Goal: Information Seeking & Learning: Stay updated

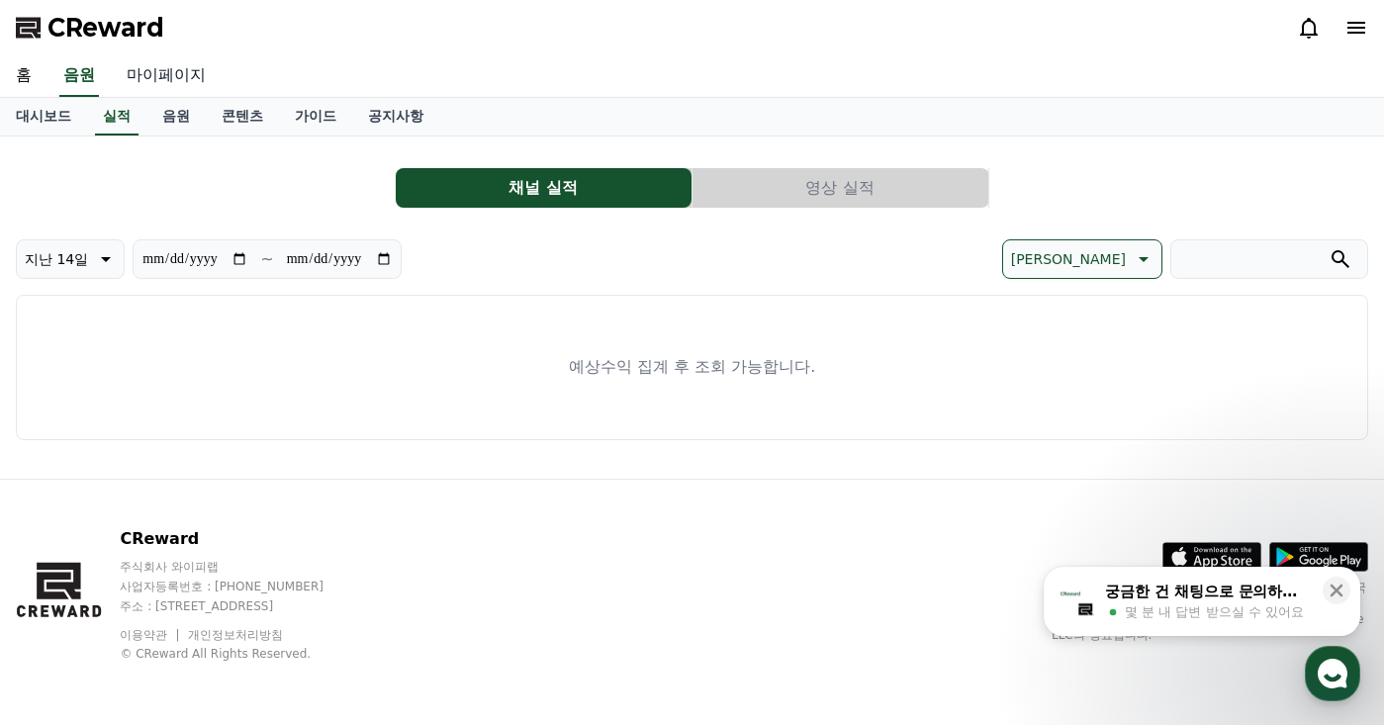
click at [177, 78] on link "마이페이지" at bounding box center [166, 76] width 111 height 42
select select "**********"
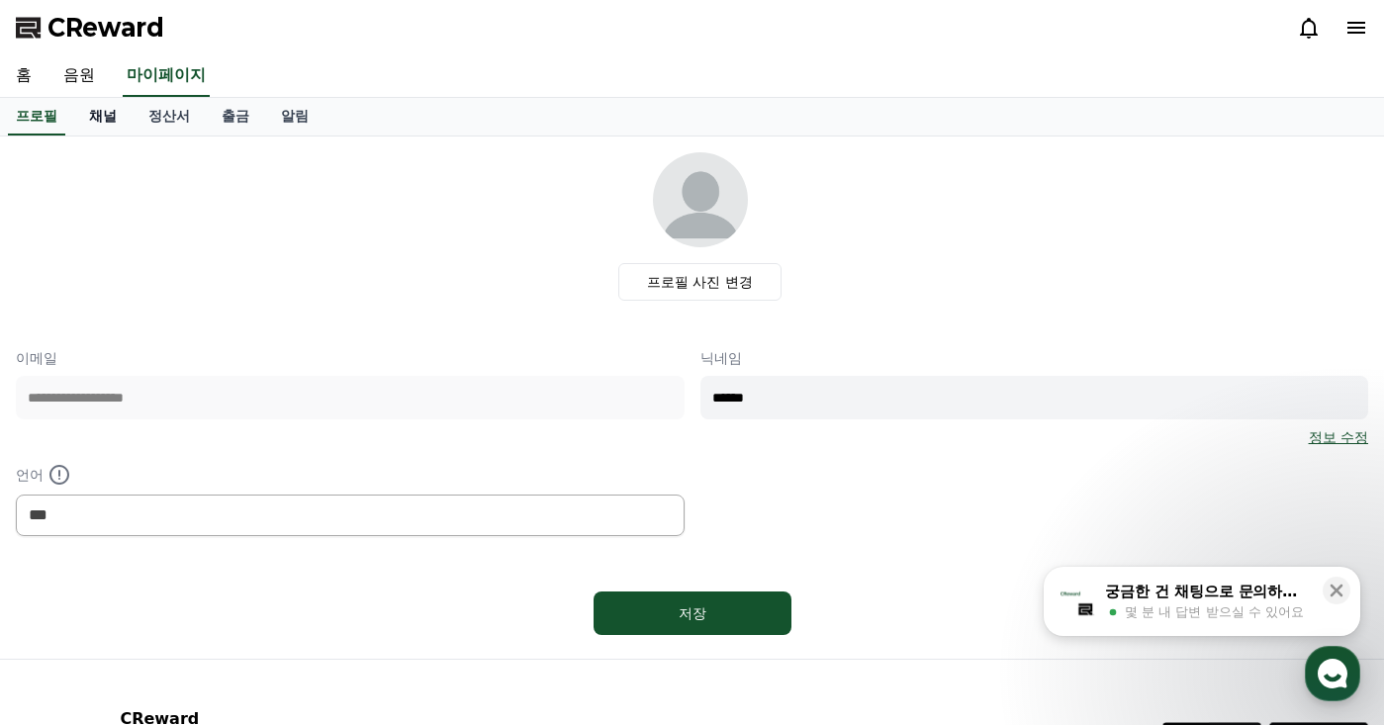
click at [120, 116] on link "채널" at bounding box center [102, 117] width 59 height 38
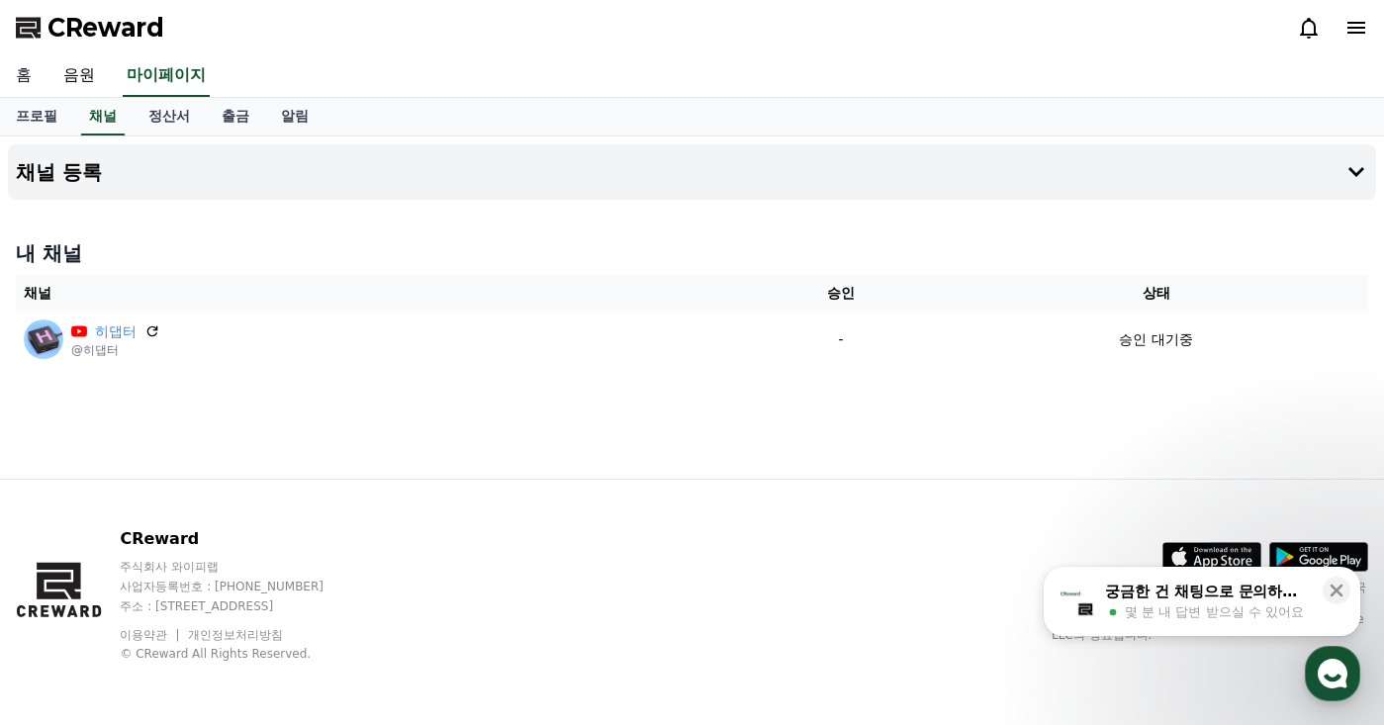
click at [36, 75] on link "홈" at bounding box center [23, 76] width 47 height 42
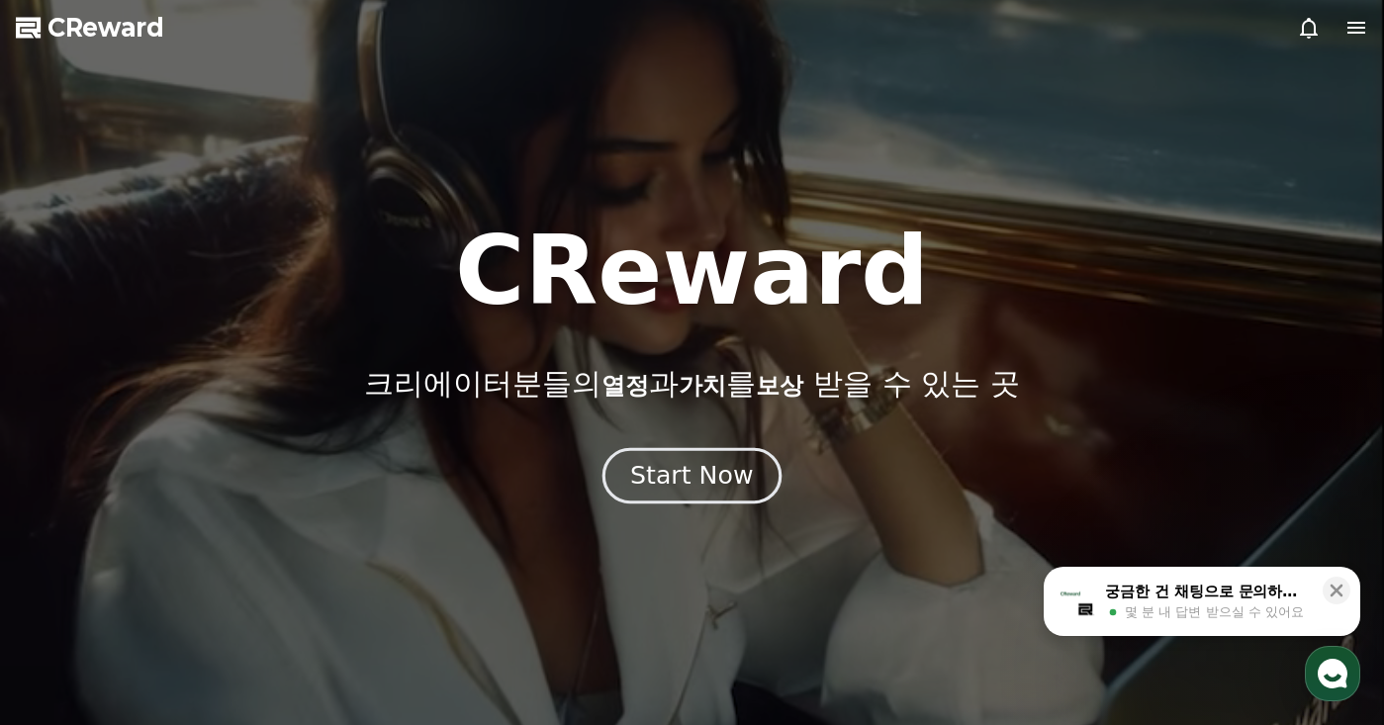
click at [757, 477] on button "Start Now" at bounding box center [692, 475] width 179 height 56
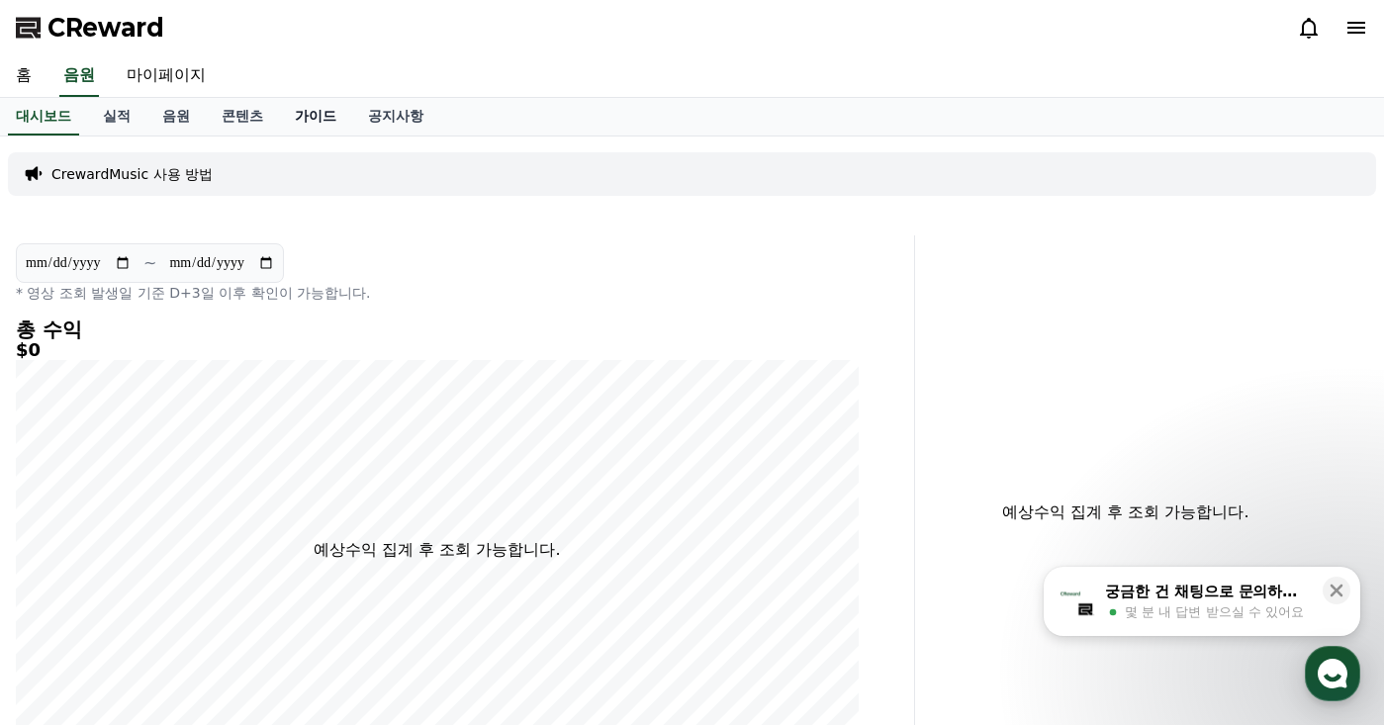
click at [343, 123] on link "가이드" at bounding box center [315, 117] width 73 height 38
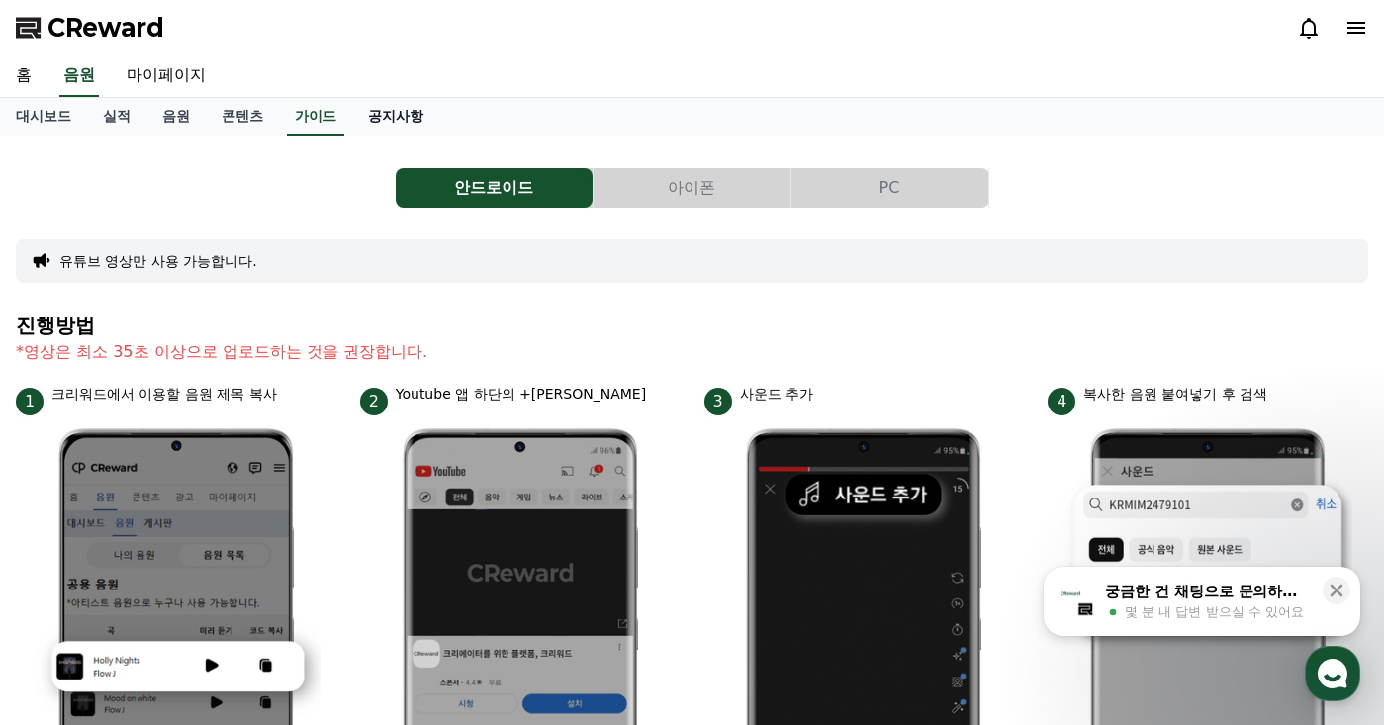
click at [367, 123] on link "공지사항" at bounding box center [395, 117] width 87 height 38
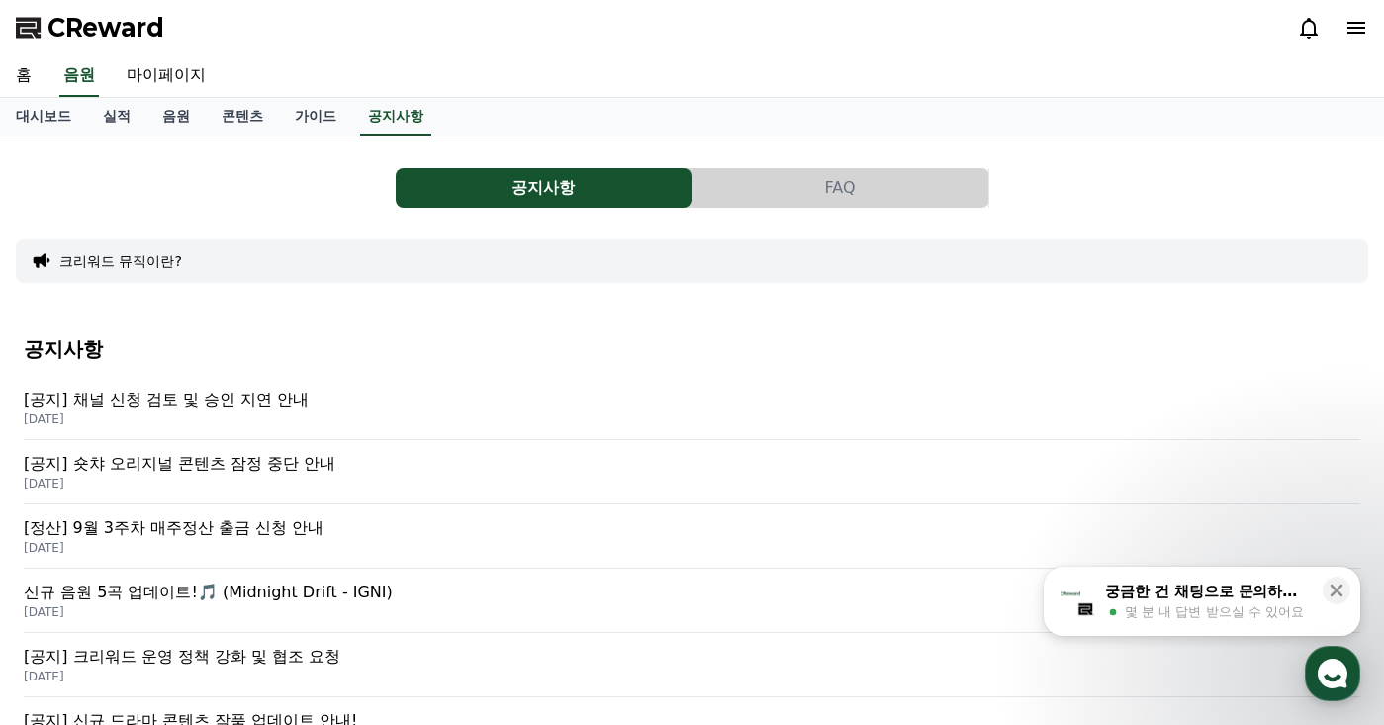
click at [266, 398] on p "[공지] 채널 신청 검토 및 승인 지연 안내" at bounding box center [692, 400] width 1337 height 24
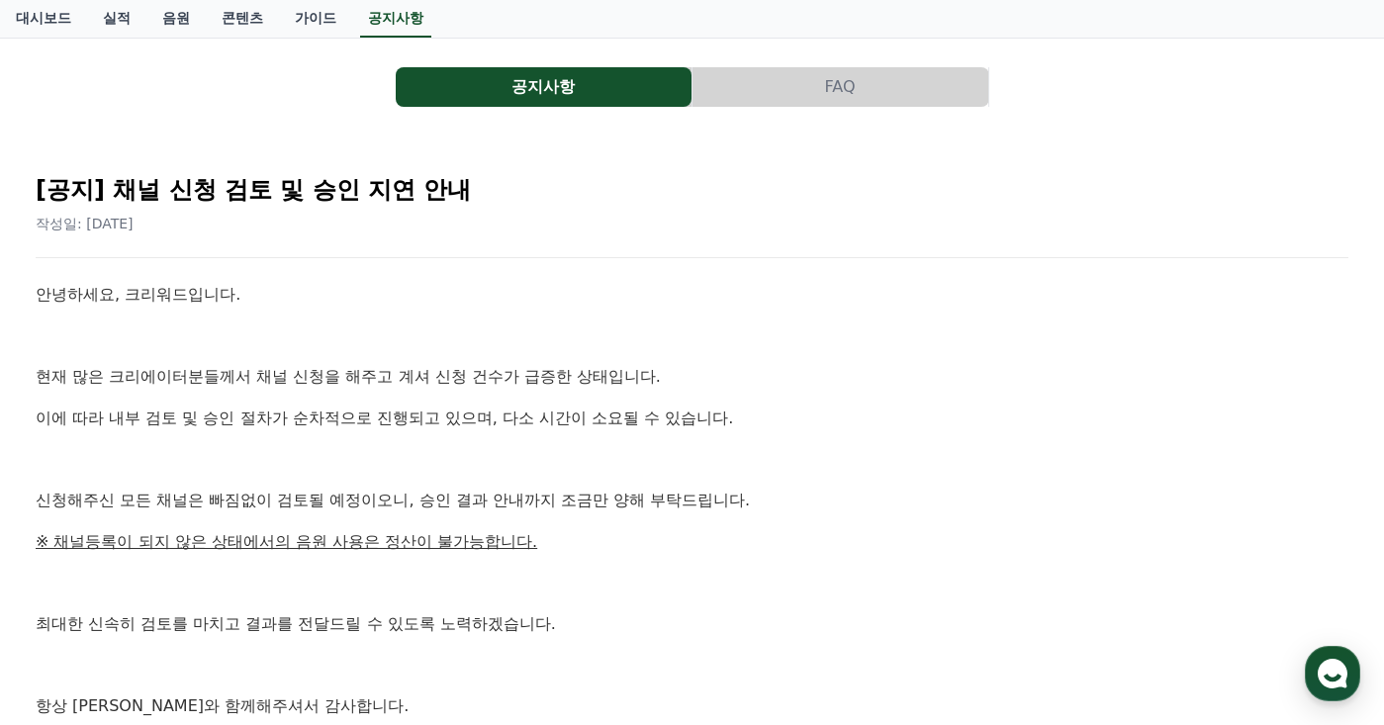
scroll to position [198, 0]
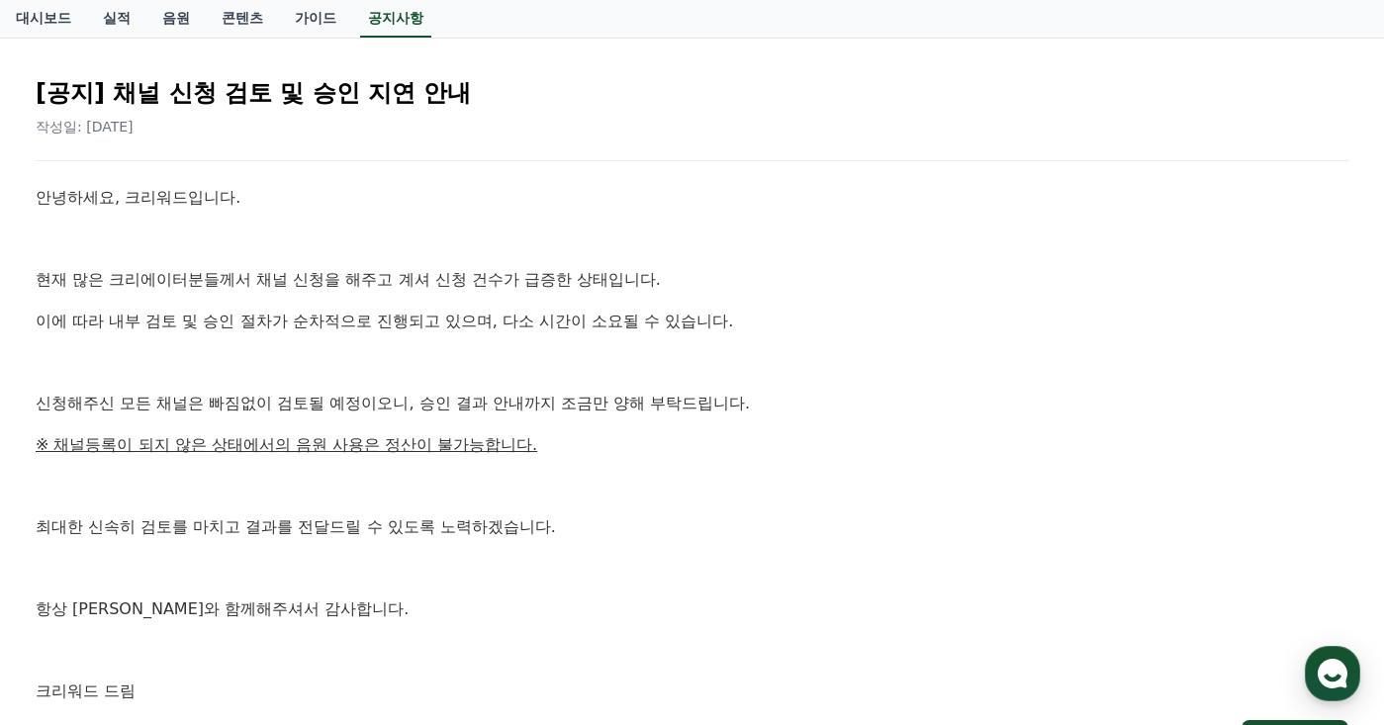
click at [719, 384] on div "안녕하세요, 크리워드입니다. 현재 많은 크리에이터분들께서 채널 신청을 해주고 계셔 신청 건수가 급증한 상태입니다. 이에 따라 내부 검토 및 승…" at bounding box center [692, 445] width 1313 height 520
click at [710, 463] on div "안녕하세요, 크리워드입니다. 현재 많은 크리에이터분들께서 채널 신청을 해주고 계셔 신청 건수가 급증한 상태입니다. 이에 따라 내부 검토 및 승…" at bounding box center [692, 445] width 1313 height 520
click at [824, 410] on p "신청해주신 모든 채널은 빠짐없이 검토될 예정이오니, 승인 결과 안내까지 조금만 양해 부탁드립니다." at bounding box center [692, 404] width 1313 height 26
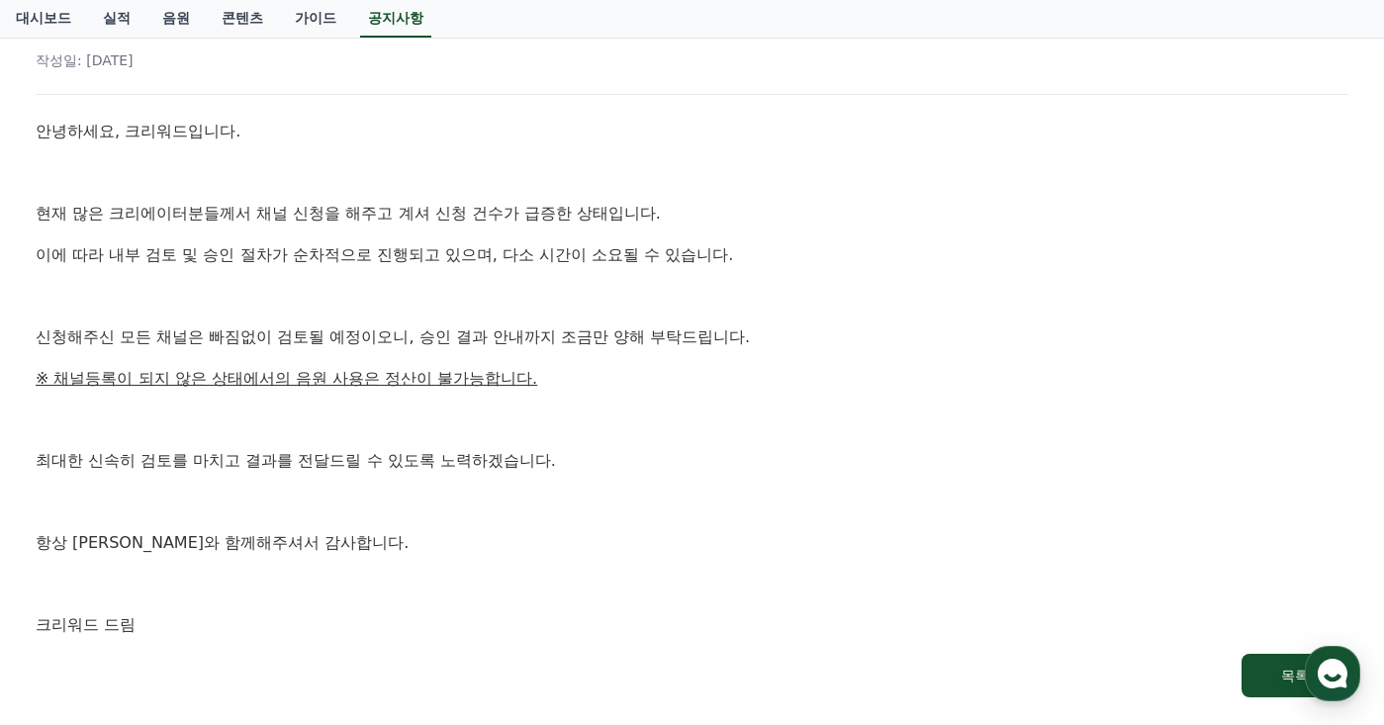
scroll to position [297, 0]
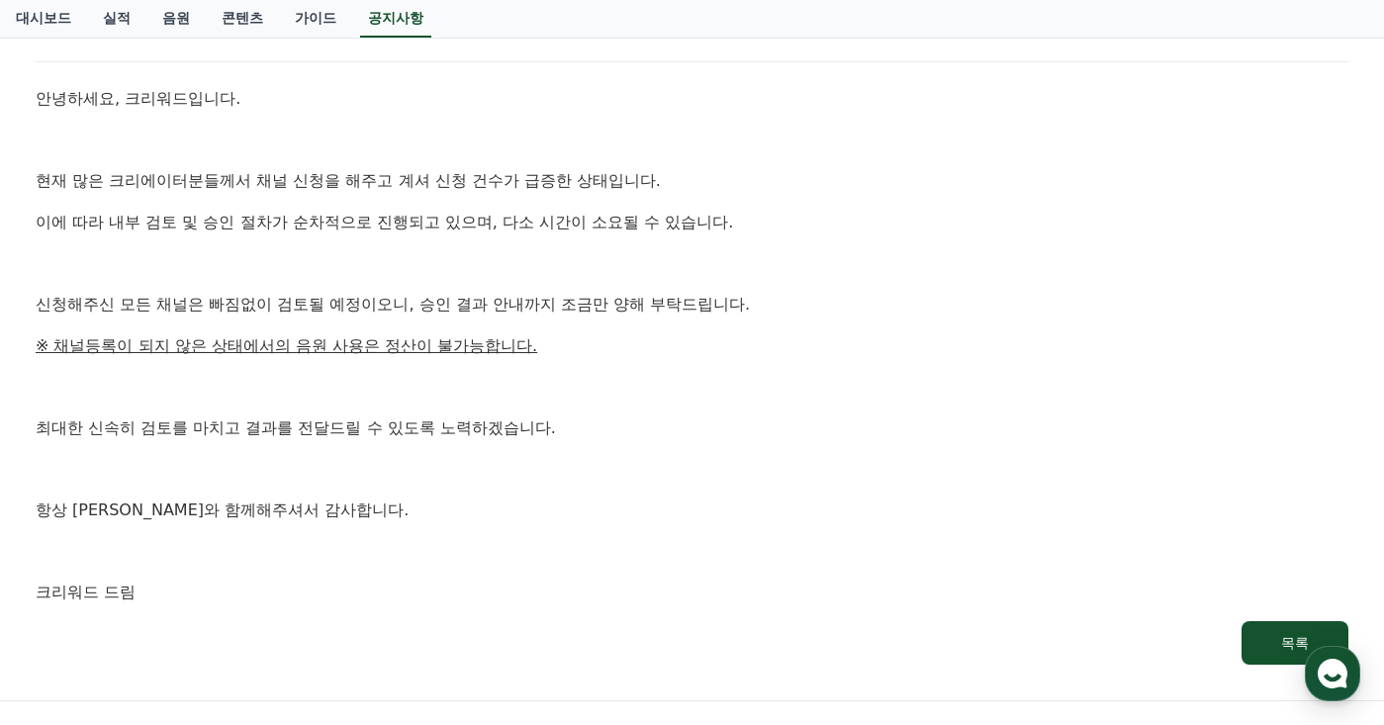
click at [824, 410] on div "안녕하세요, 크리워드입니다. 현재 많은 크리에이터분들께서 채널 신청을 해주고 계셔 신청 건수가 급증한 상태입니다. 이에 따라 내부 검토 및 승…" at bounding box center [692, 346] width 1313 height 520
click at [861, 374] on p at bounding box center [692, 387] width 1313 height 26
click at [883, 342] on p "※ 채널등록이 되지 않은 상태에서의 음원 사용은 정산이 불가능합니다." at bounding box center [692, 346] width 1313 height 26
click at [910, 311] on p "신청해주신 모든 채널은 빠짐없이 검토될 예정이오니, 승인 결과 안내까지 조금만 양해 부탁드립니다." at bounding box center [692, 305] width 1313 height 26
